Goal: Information Seeking & Learning: Learn about a topic

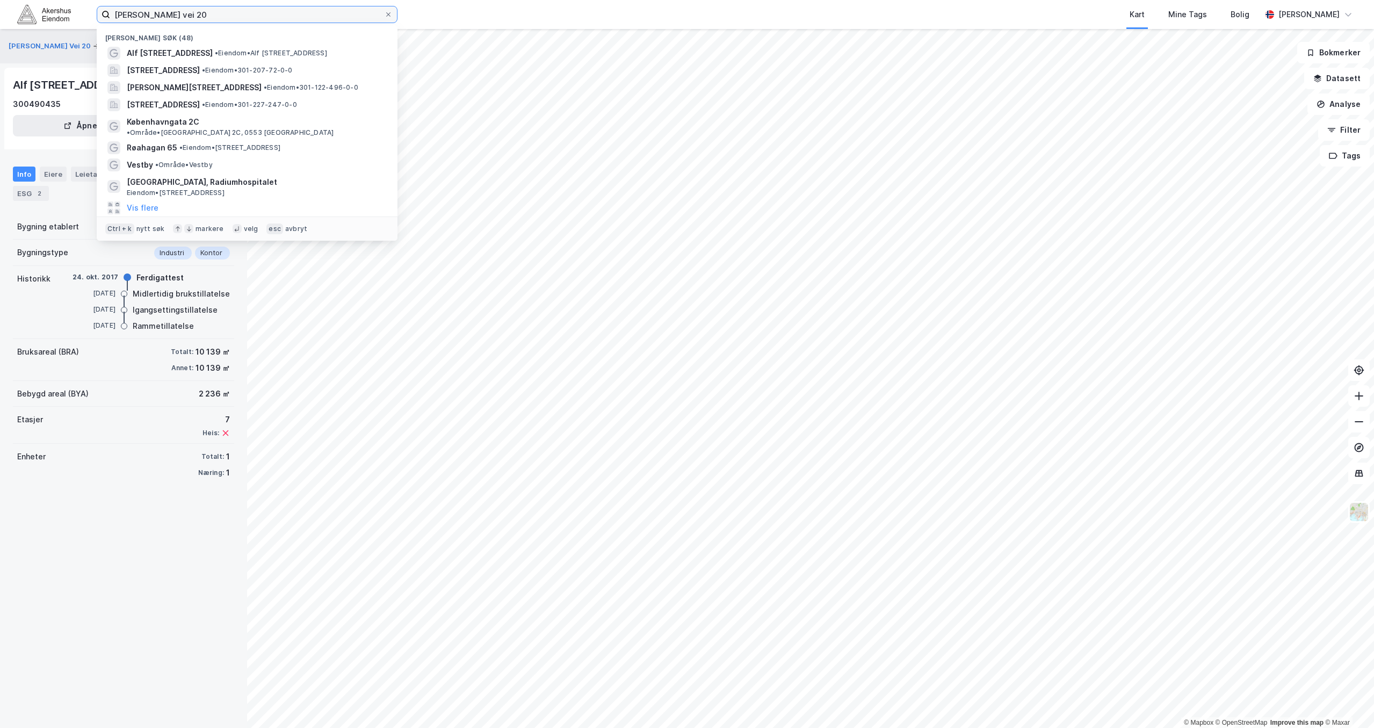
drag, startPoint x: 248, startPoint y: 21, endPoint x: 179, endPoint y: 17, distance: 68.9
click at [179, 17] on input "[PERSON_NAME] vei 20" at bounding box center [247, 14] width 274 height 16
drag, startPoint x: 173, startPoint y: 17, endPoint x: -1, endPoint y: 24, distance: 174.1
click at [0, 24] on html "[PERSON_NAME] vei 20 [PERSON_NAME] søk (48) Alf [STREET_ADDRESS] • Eiendom • [S…" at bounding box center [687, 364] width 1374 height 728
type input "0"
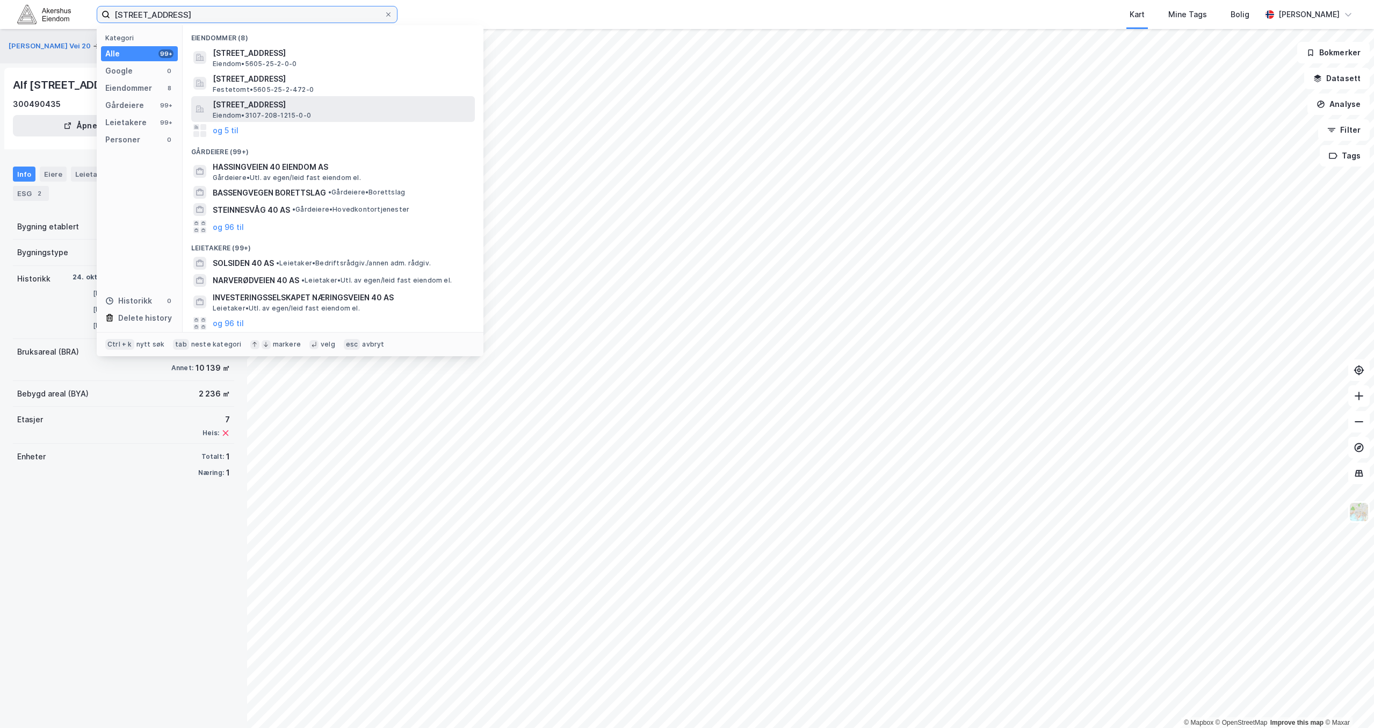
type input "[STREET_ADDRESS]"
click at [292, 118] on span "Eiendom • 3107-208-1215-0-0" at bounding box center [262, 115] width 98 height 9
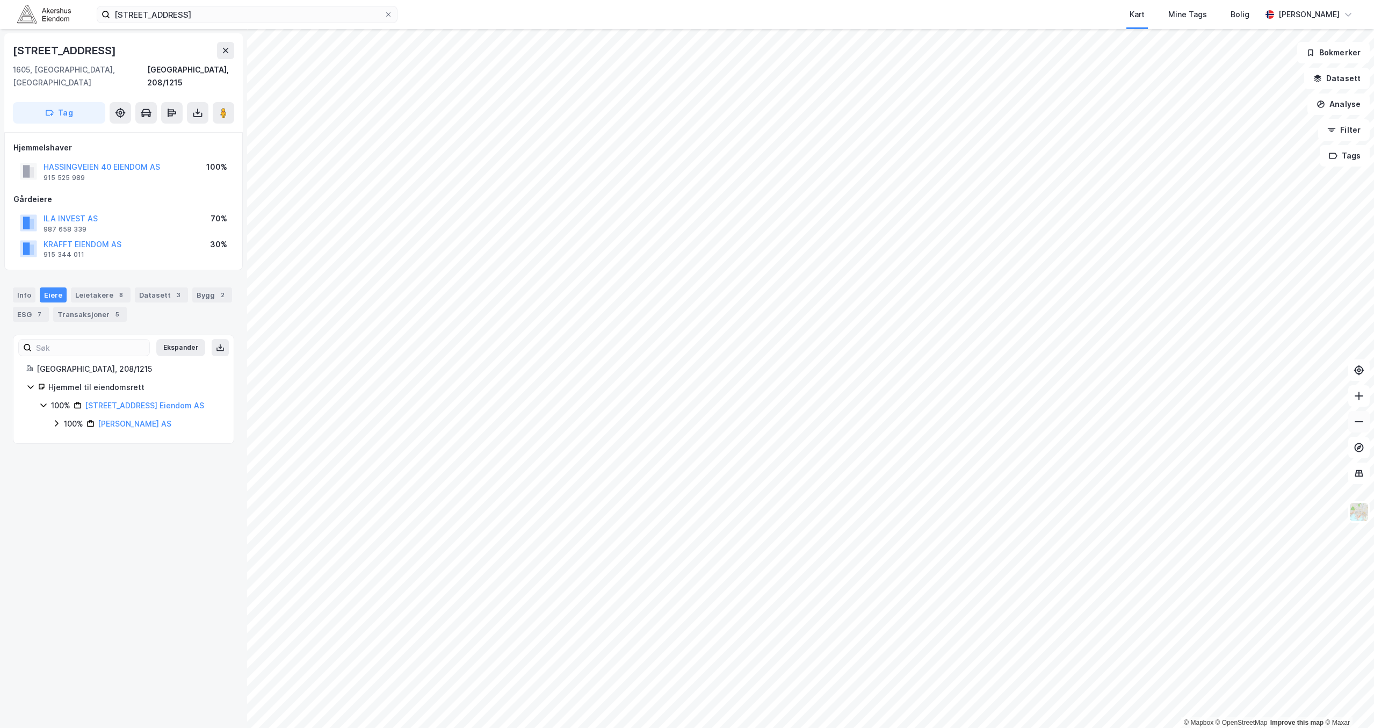
click at [1360, 422] on icon at bounding box center [1358, 421] width 11 height 11
click at [1356, 422] on icon at bounding box center [1358, 421] width 9 height 1
